Goal: Information Seeking & Learning: Learn about a topic

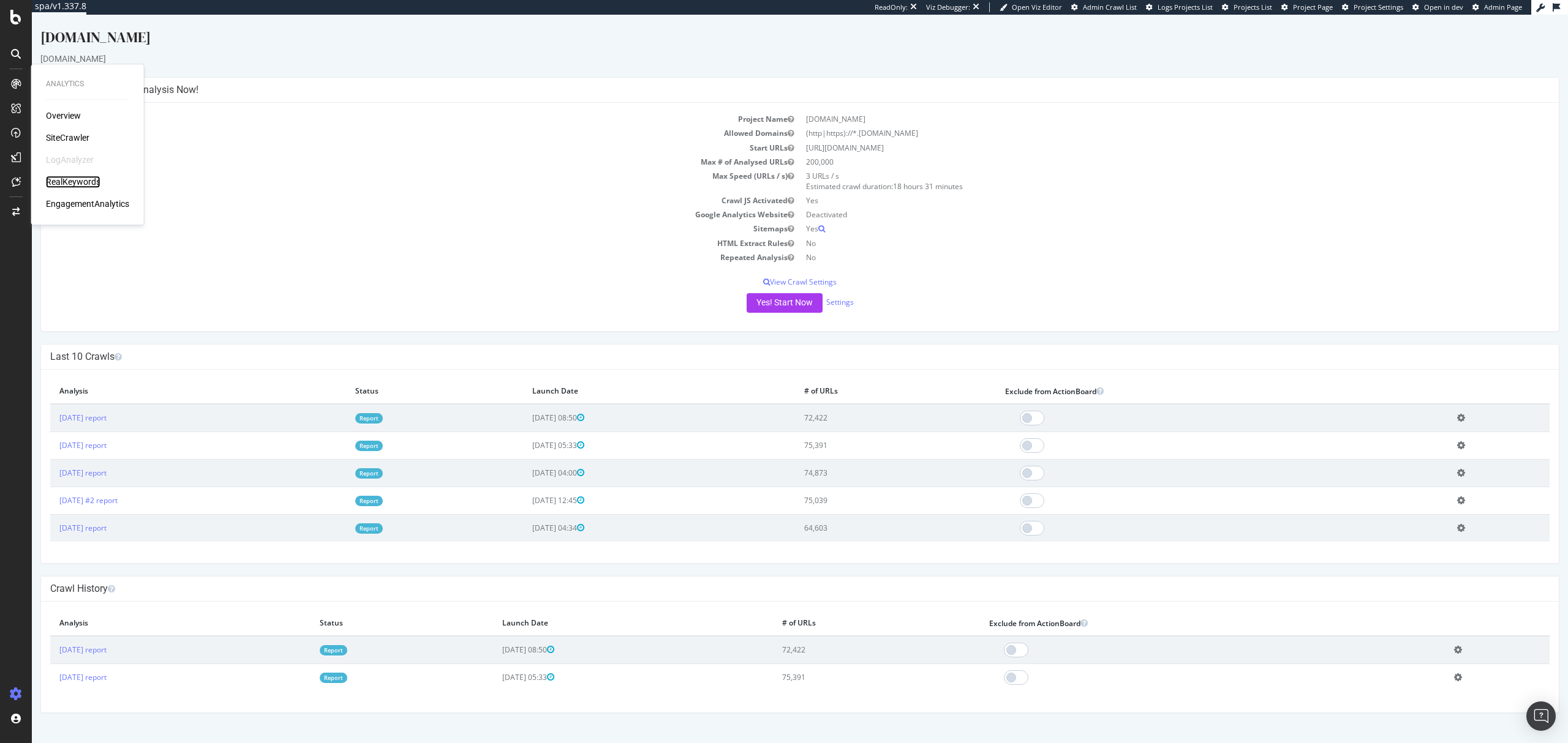
click at [65, 176] on div "RealKeywords" at bounding box center [73, 182] width 55 height 12
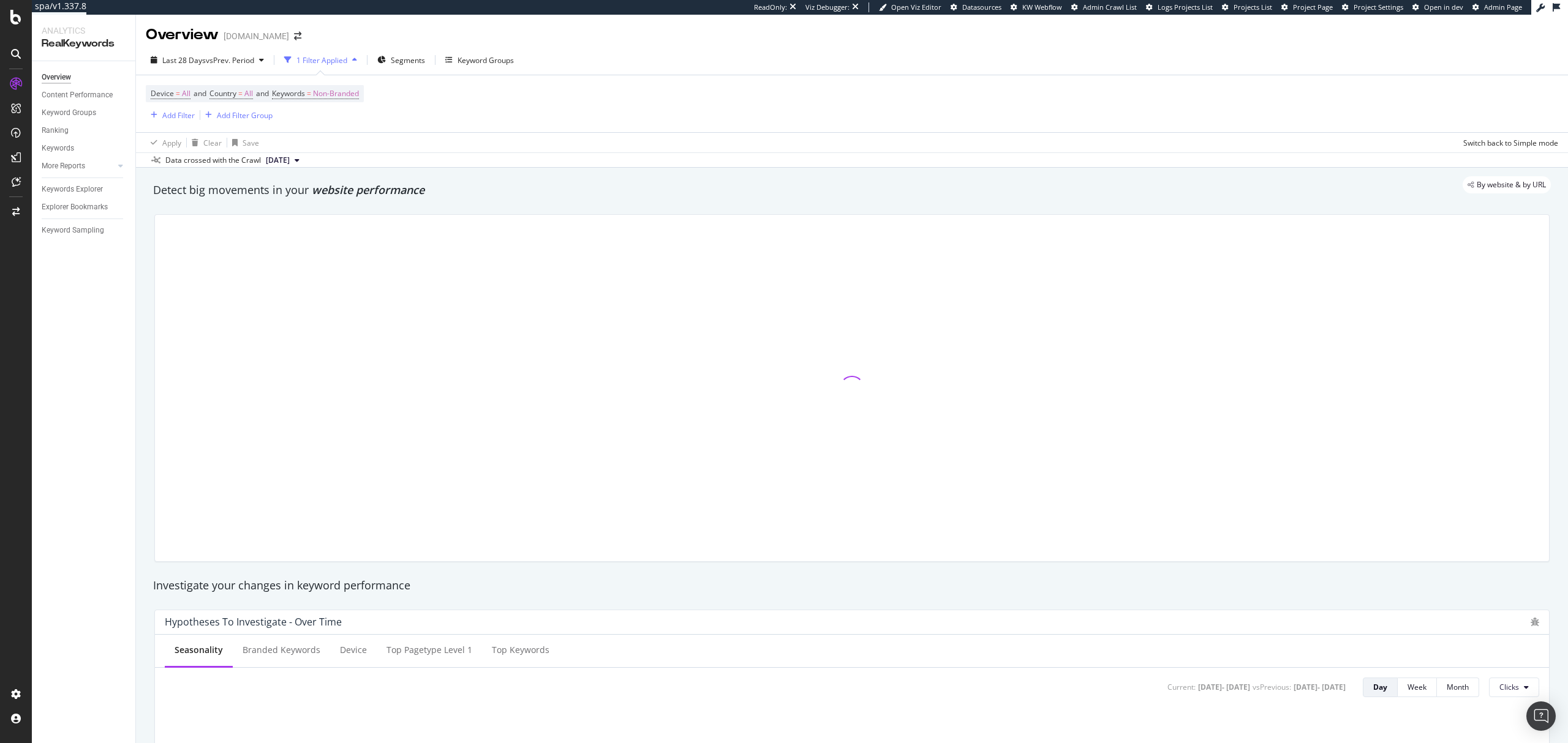
click at [342, 92] on span "Non-Branded" at bounding box center [336, 93] width 46 height 17
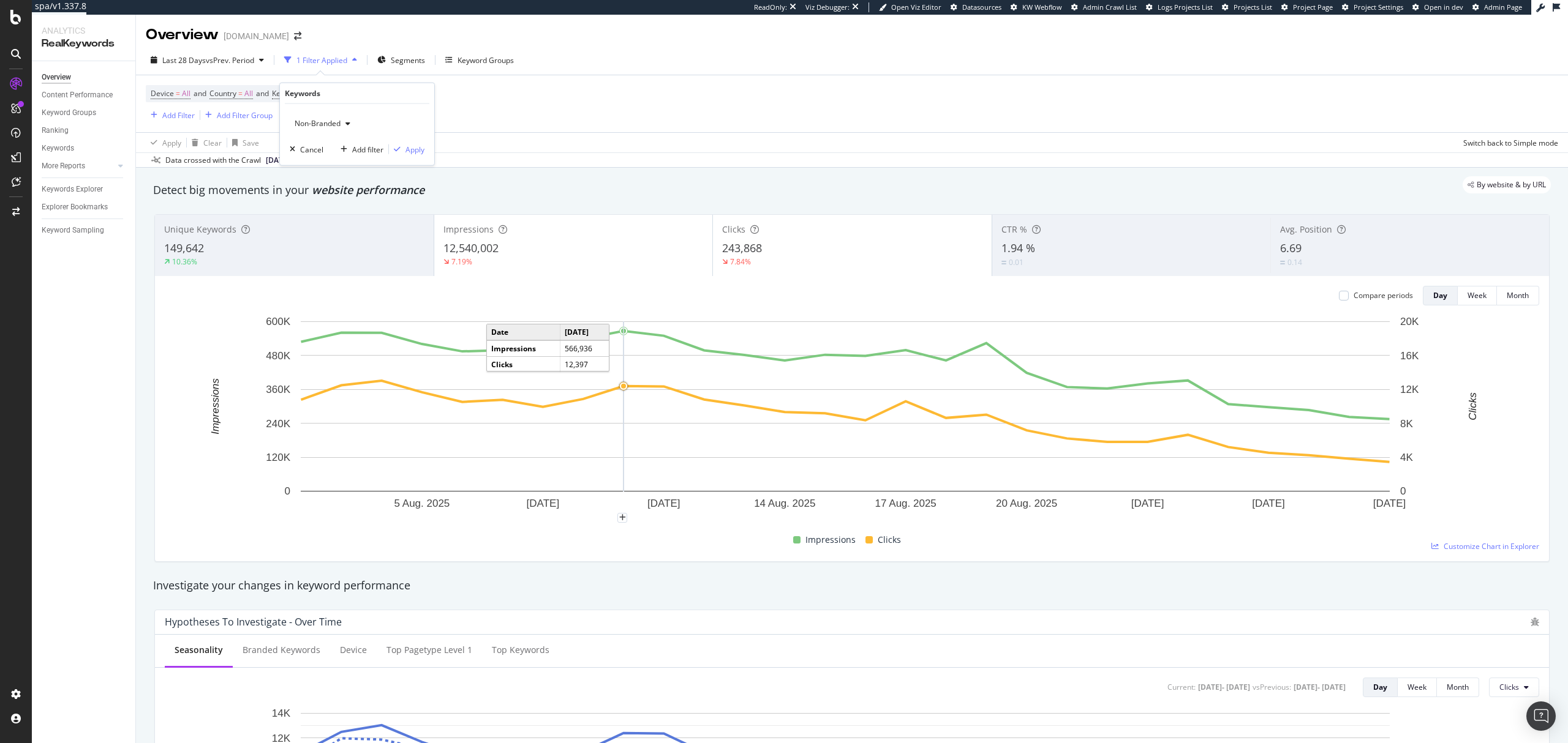
click at [635, 178] on div "By website & by URL" at bounding box center [846, 184] width 1410 height 17
click at [246, 65] on div "Last 28 Days vs Prev. Period" at bounding box center [208, 60] width 92 height 11
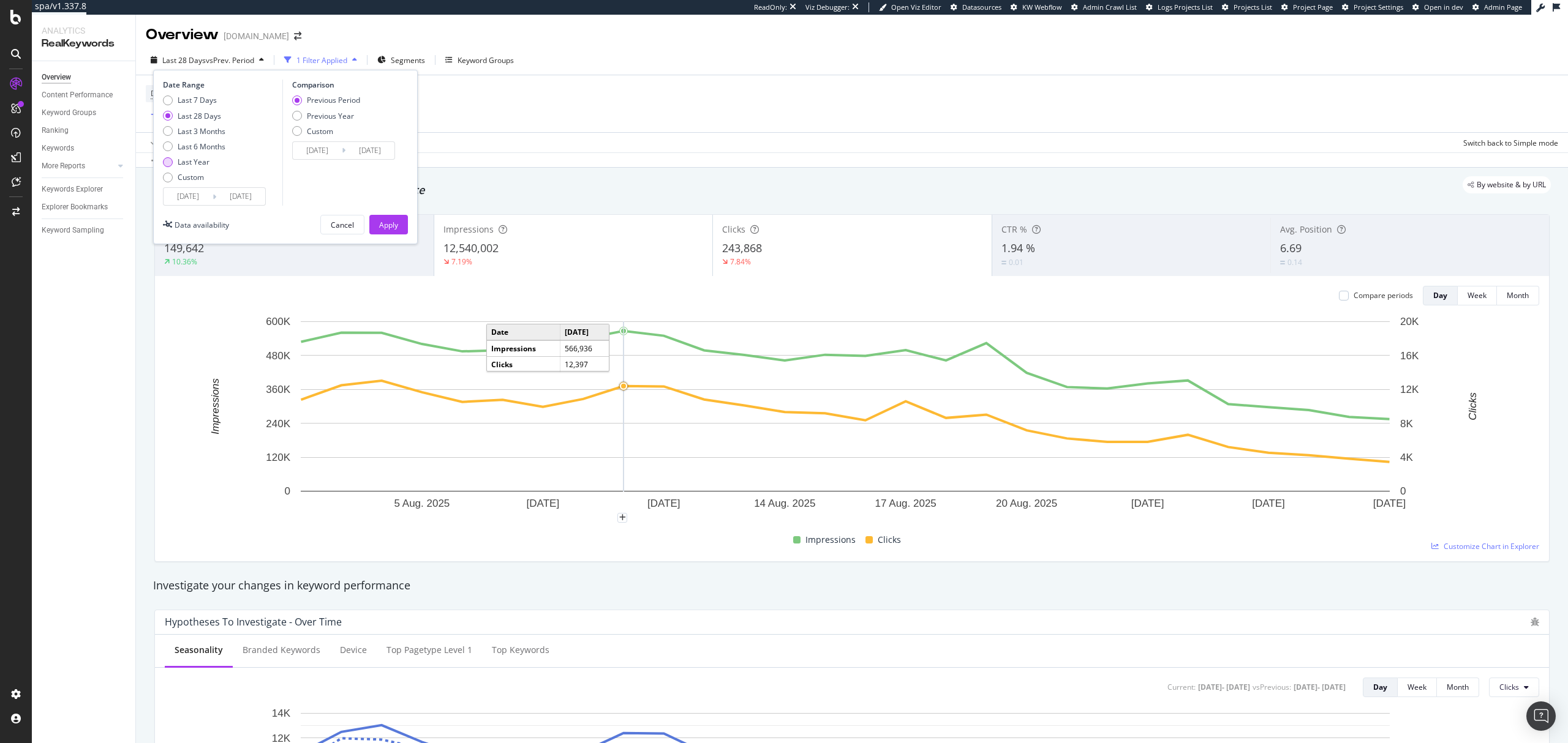
click at [192, 162] on div "Last Year" at bounding box center [193, 161] width 32 height 11
type input "2024/08/30"
click at [384, 224] on div "Apply" at bounding box center [389, 224] width 19 height 11
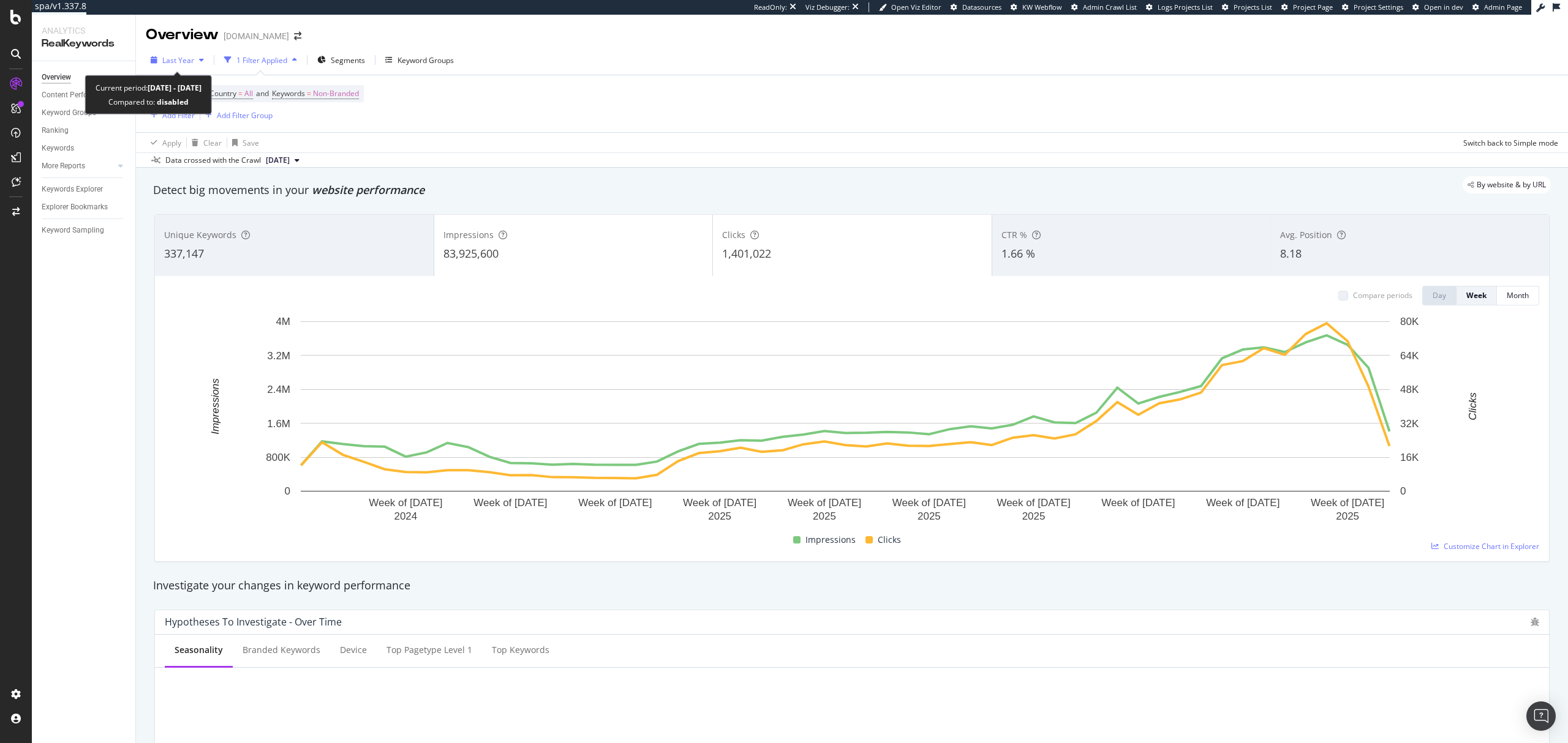
click at [201, 67] on div "Last Year" at bounding box center [177, 60] width 63 height 18
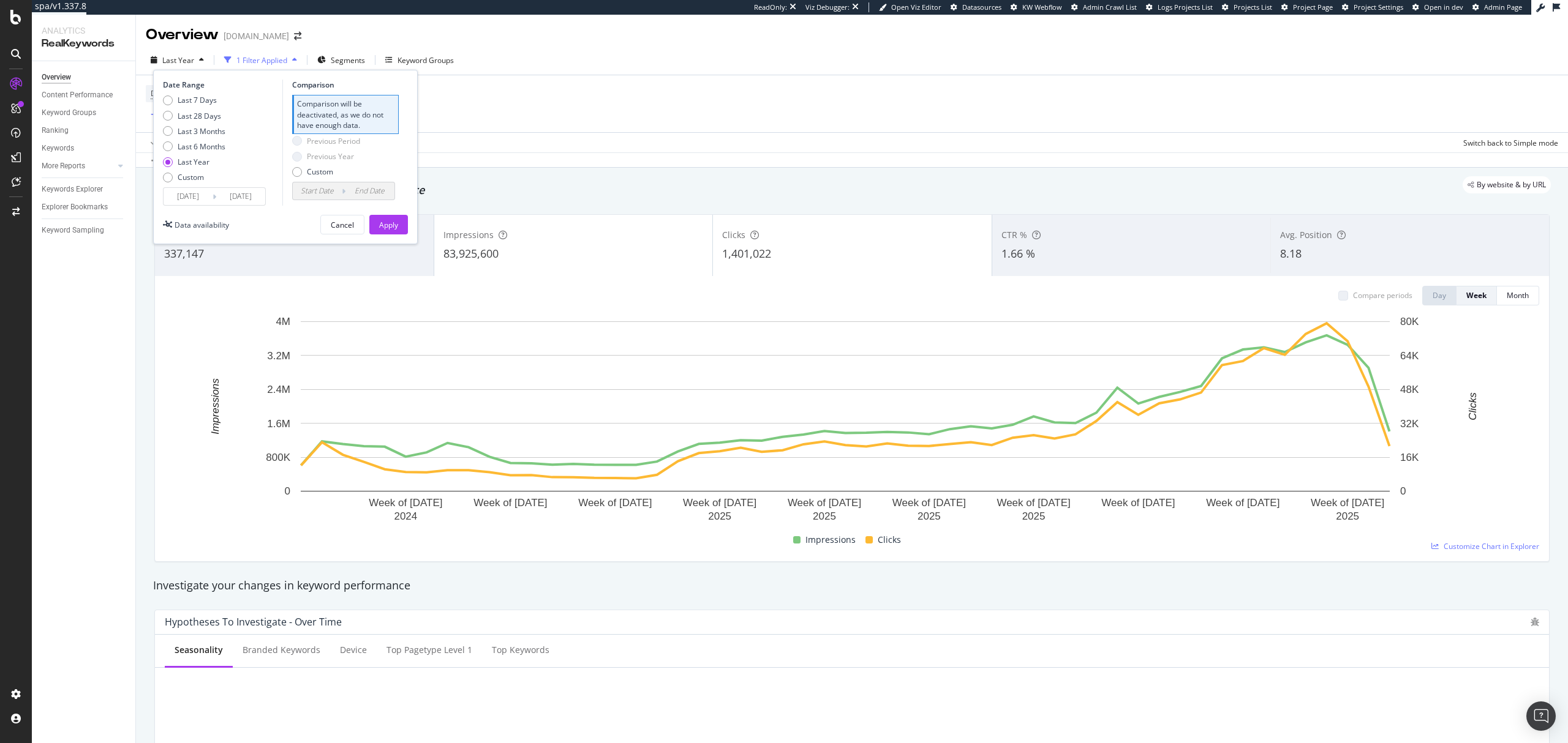
click at [633, 108] on div "Device = All and Country = All and Keywords = Non-Branded Add Filter Add Filter…" at bounding box center [852, 104] width 1412 height 57
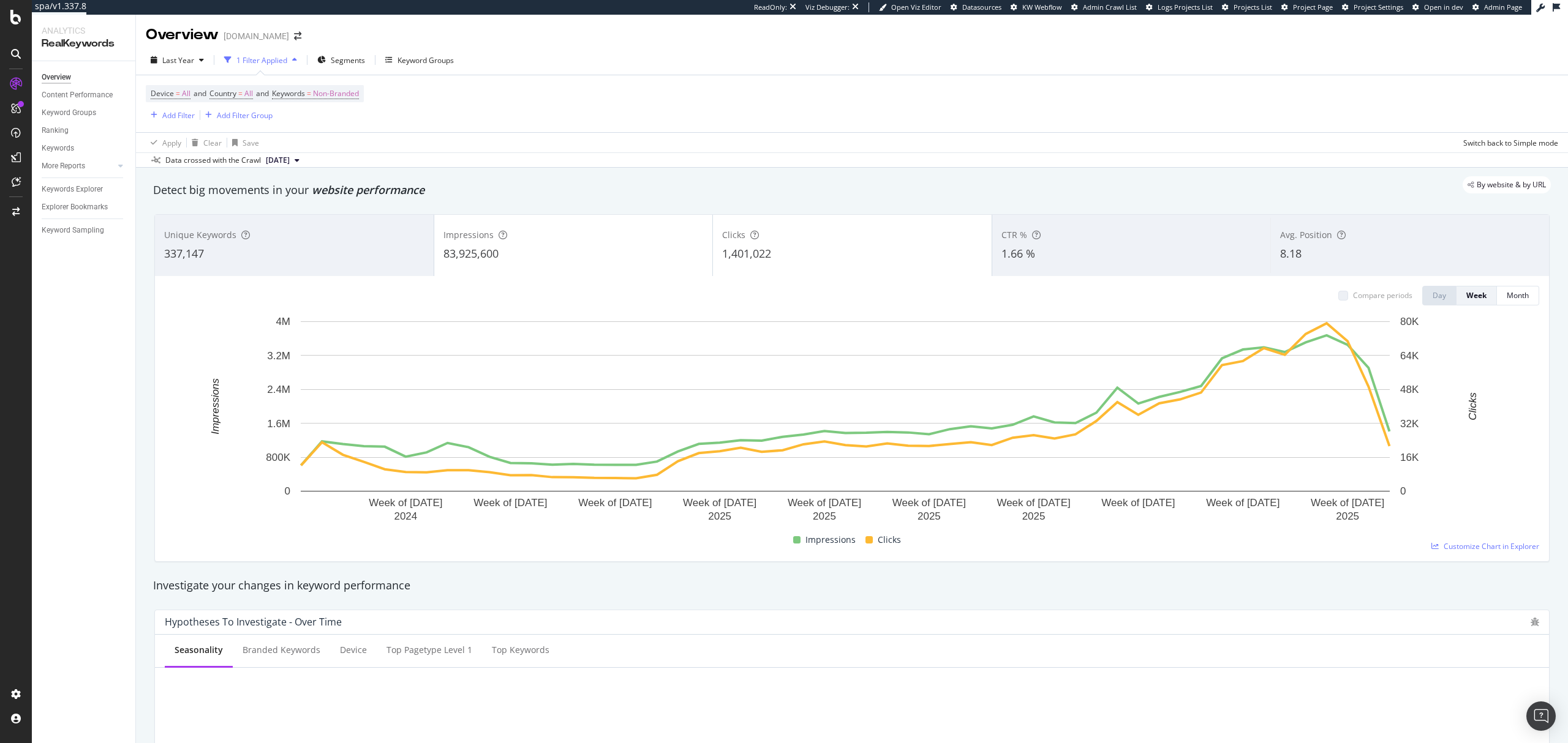
click at [364, 96] on div "Device = All and Country = All and Keywords = Non-Branded" at bounding box center [255, 93] width 218 height 17
click at [357, 96] on span "Non-Branded" at bounding box center [336, 93] width 46 height 17
click at [334, 120] on span "Non-Branded" at bounding box center [316, 123] width 51 height 11
click at [339, 178] on span "Anonymized queries" at bounding box center [362, 183] width 125 height 11
click at [407, 152] on div "Apply" at bounding box center [415, 149] width 19 height 11
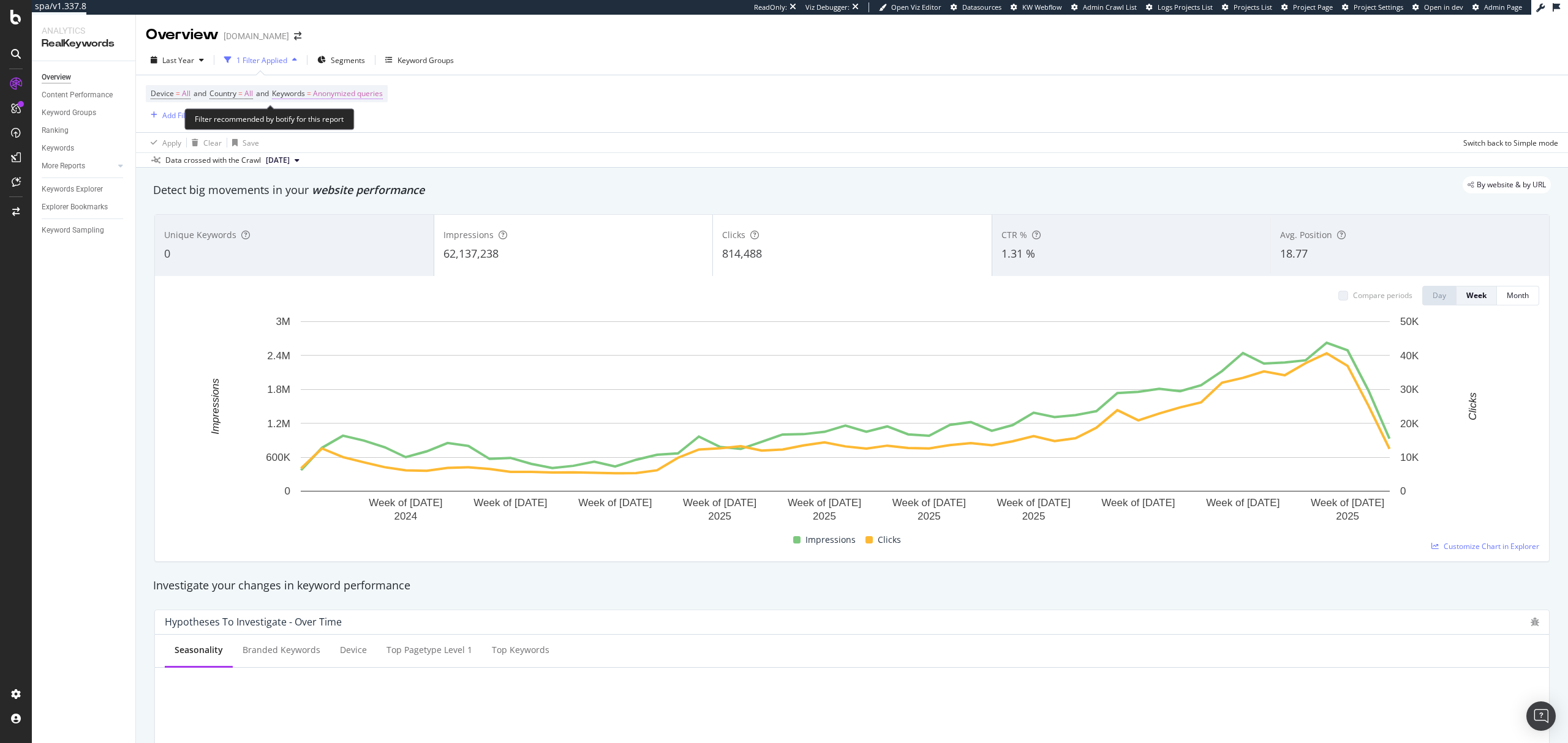
click at [339, 98] on span "Anonymized queries" at bounding box center [348, 93] width 70 height 17
click at [343, 125] on span "Anonymized queries" at bounding box center [327, 123] width 75 height 11
click at [334, 216] on span "All" at bounding box center [362, 219] width 125 height 11
click at [409, 155] on div "Apply" at bounding box center [407, 149] width 35 height 11
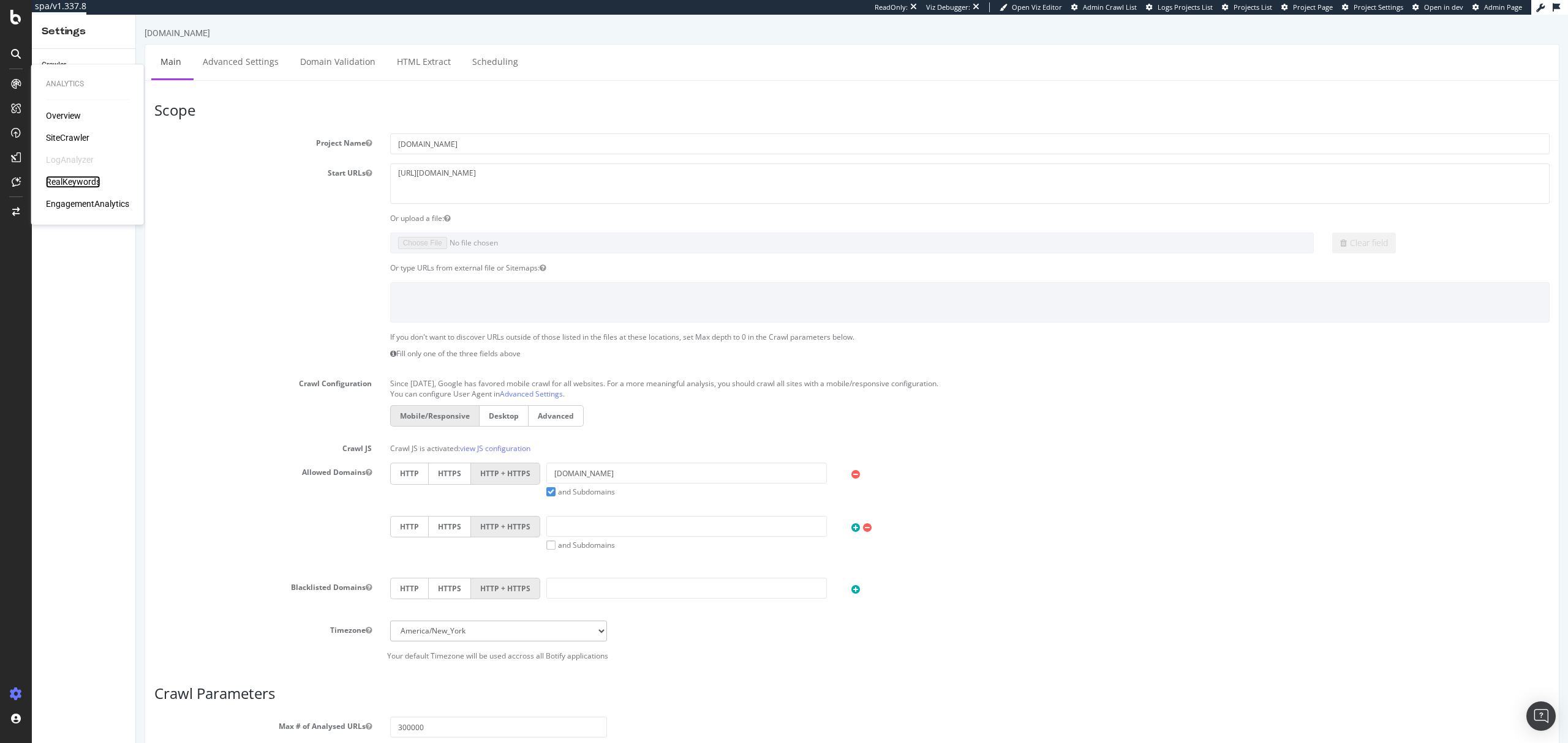
click at [81, 179] on div "RealKeywords" at bounding box center [73, 182] width 55 height 12
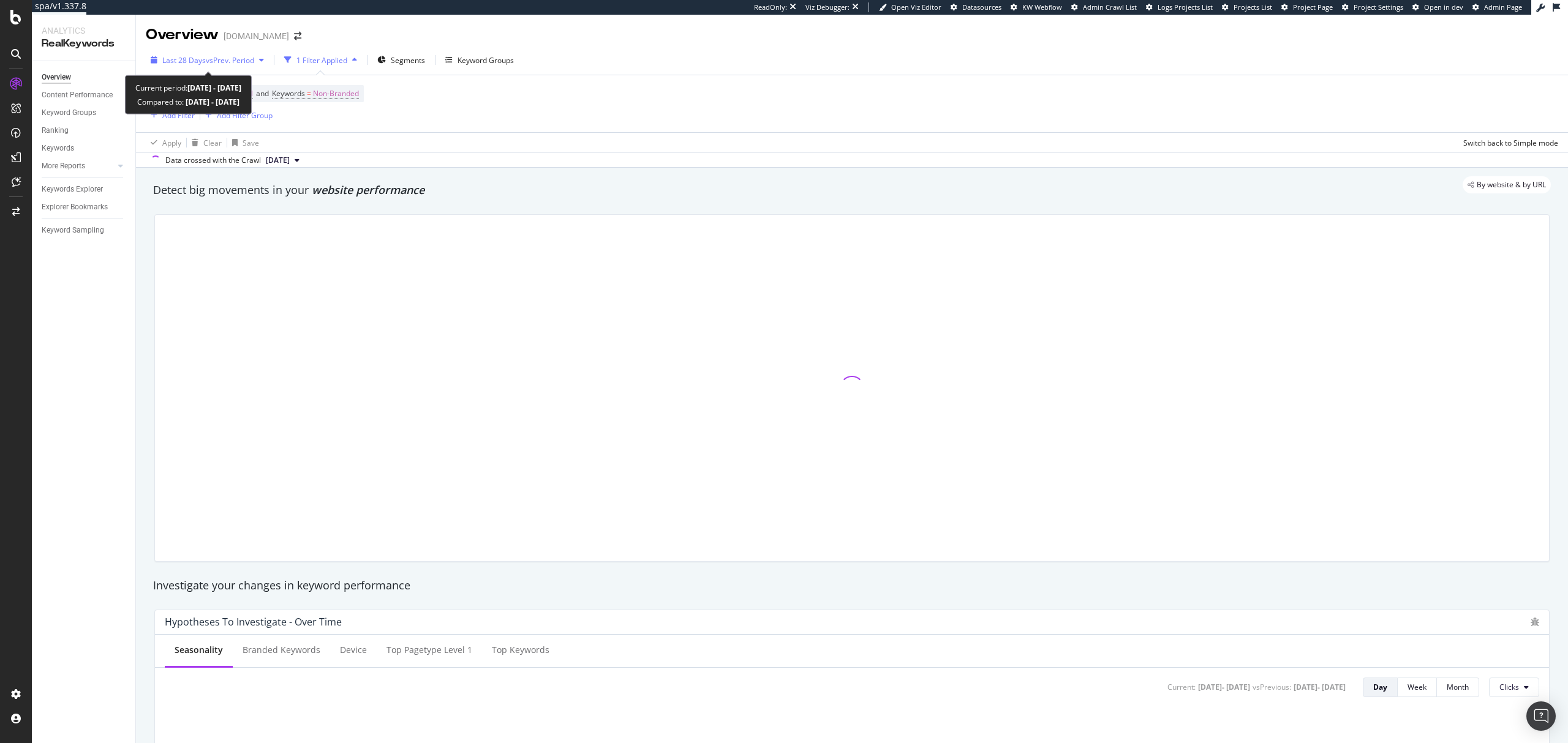
click at [202, 65] on div "Last 28 Days vs Prev. Period" at bounding box center [208, 60] width 92 height 11
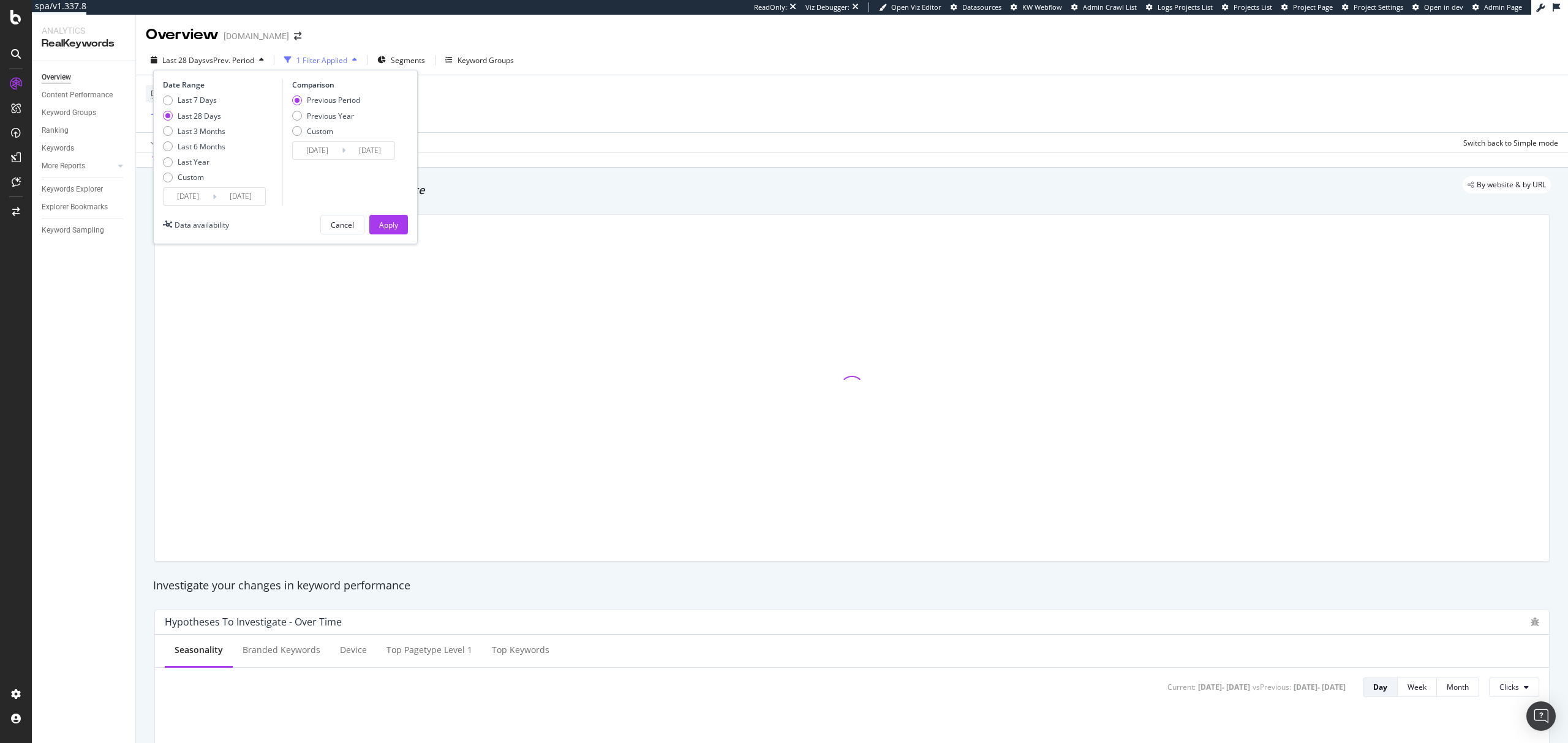
click at [197, 153] on div "Last 7 Days Last 28 Days Last 3 Months Last 6 Months Last Year Custom" at bounding box center [194, 141] width 62 height 93
click at [193, 158] on div "Last Year" at bounding box center [193, 161] width 32 height 11
type input "2024/08/30"
click at [384, 221] on div "Apply" at bounding box center [389, 224] width 19 height 11
